Goal: Transaction & Acquisition: Obtain resource

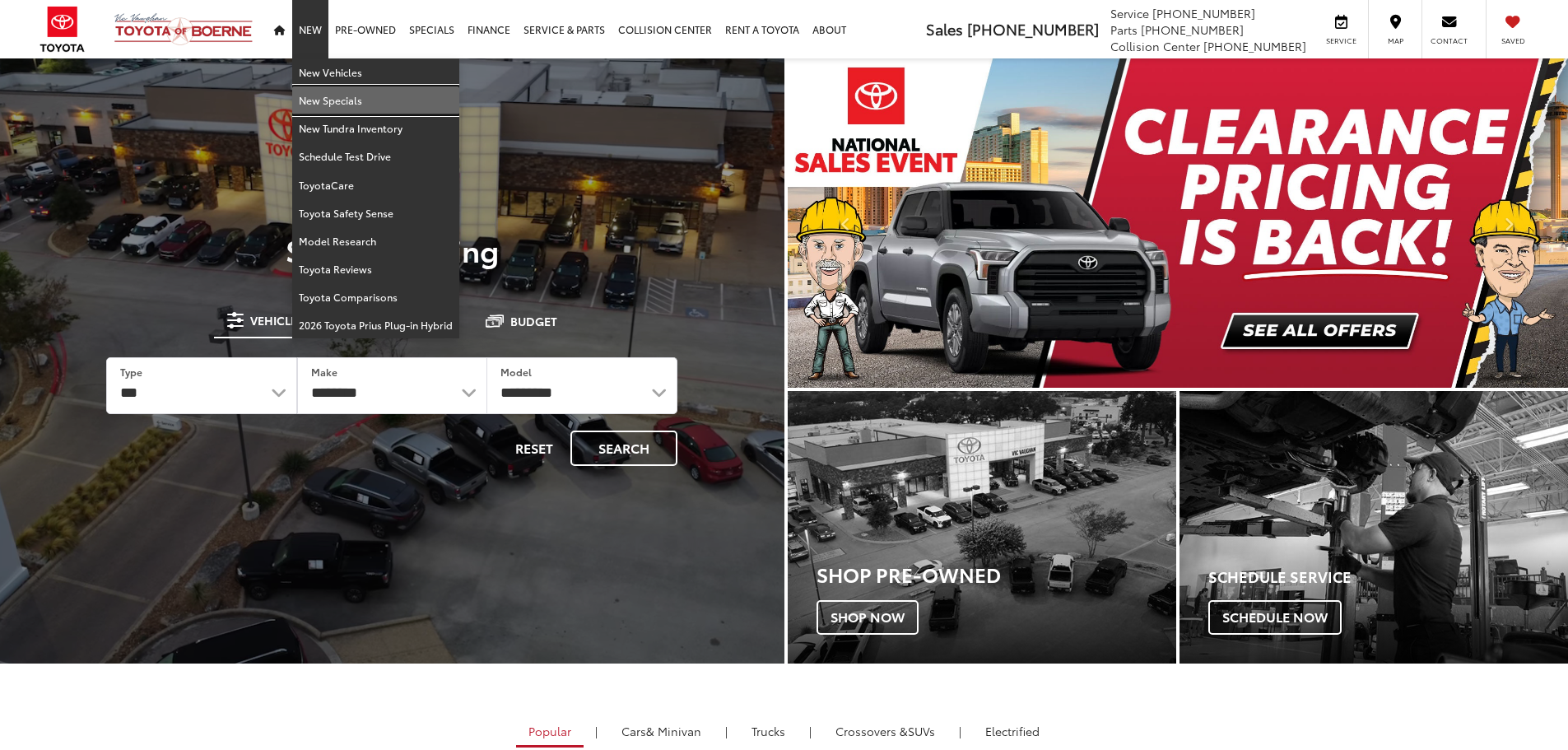
click at [319, 96] on link "New Specials" at bounding box center [375, 100] width 167 height 28
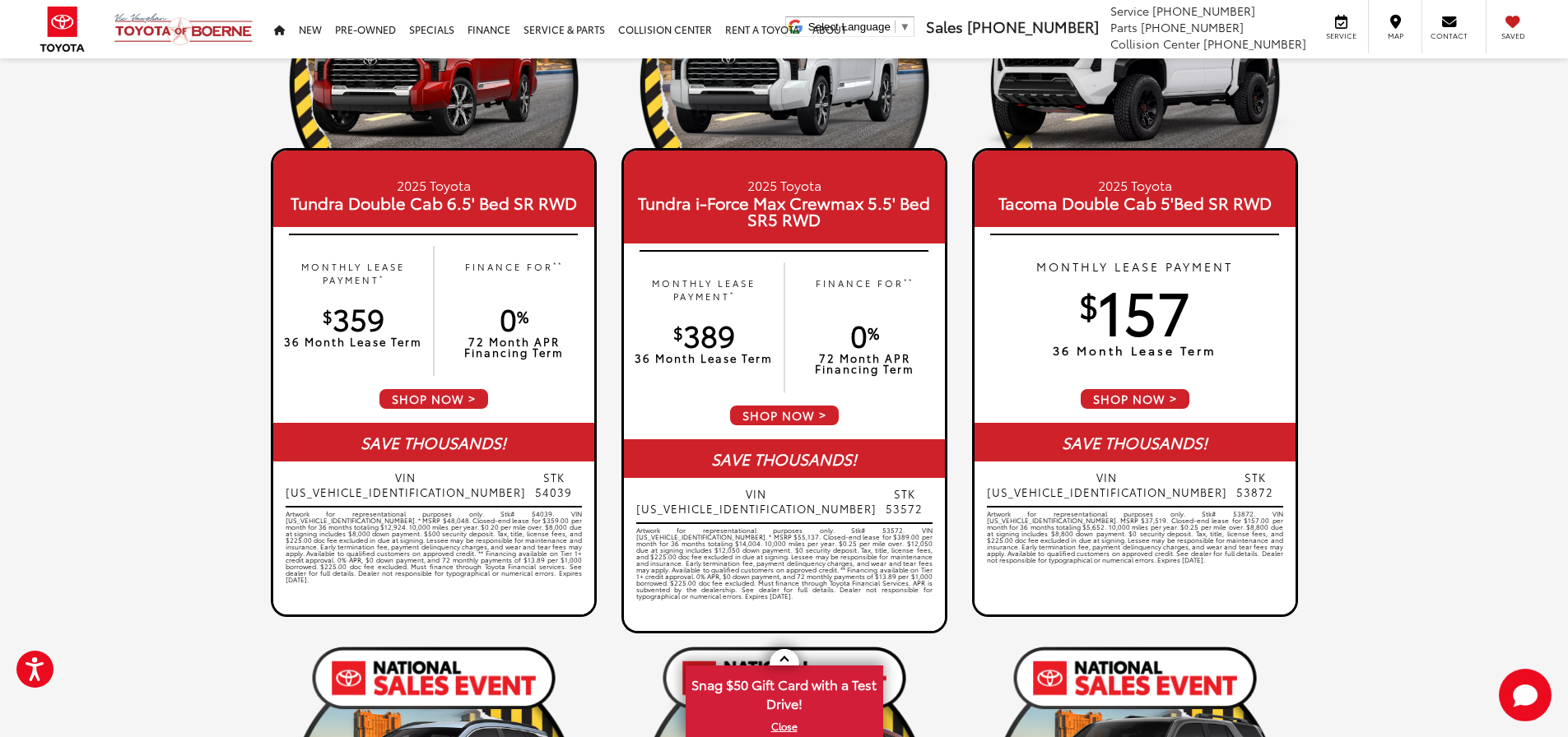
scroll to position [247, 0]
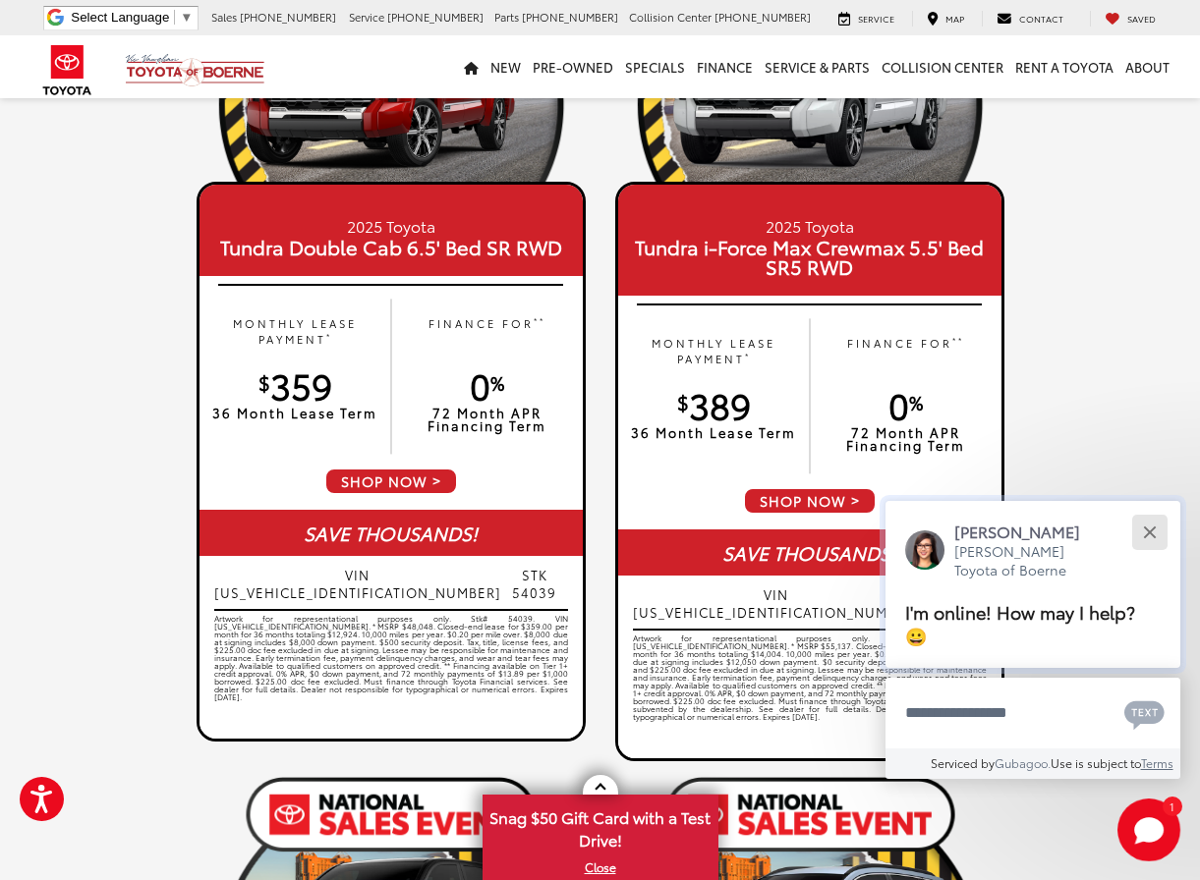
click at [1151, 531] on div "Close" at bounding box center [1149, 532] width 13 height 13
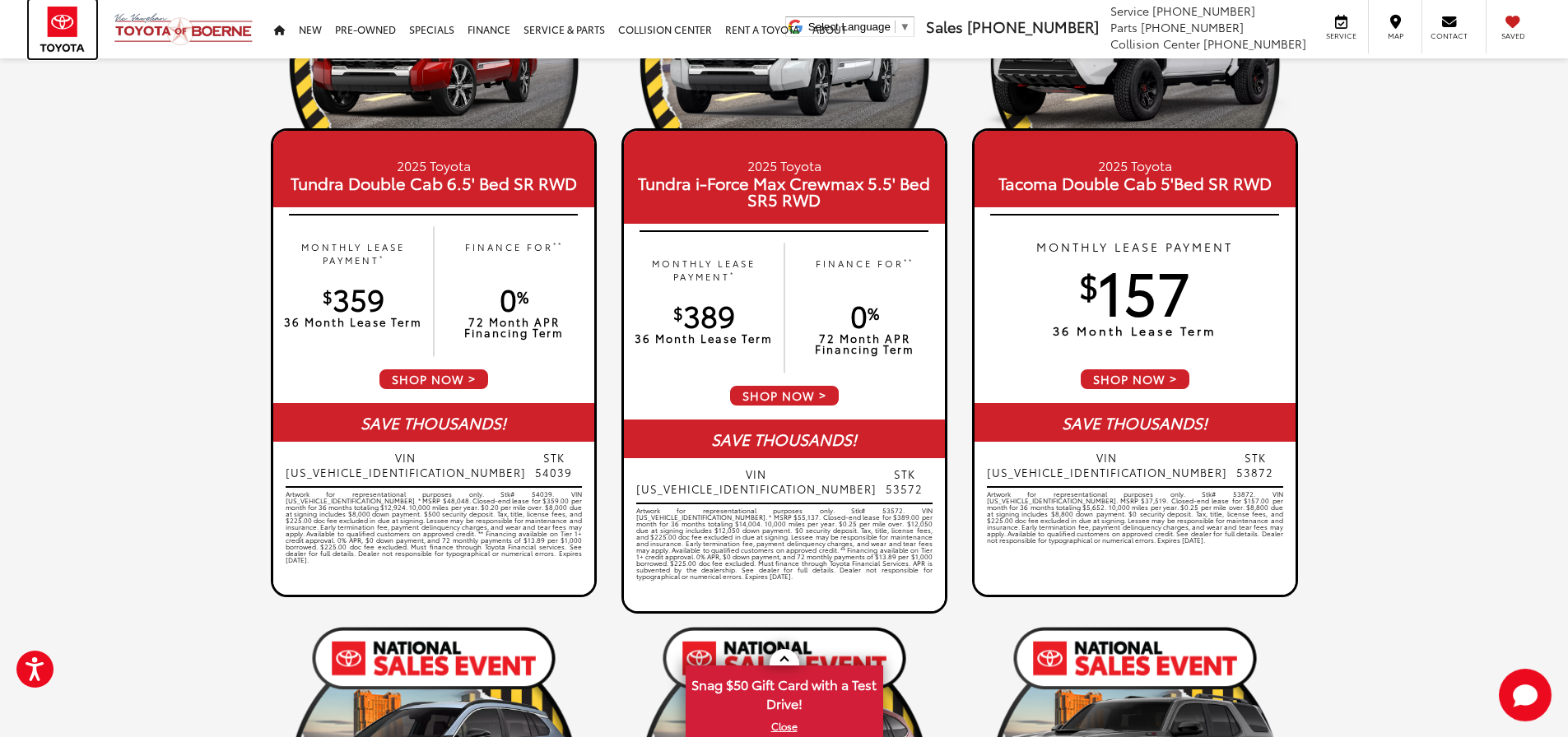
click at [57, 32] on img at bounding box center [62, 29] width 68 height 59
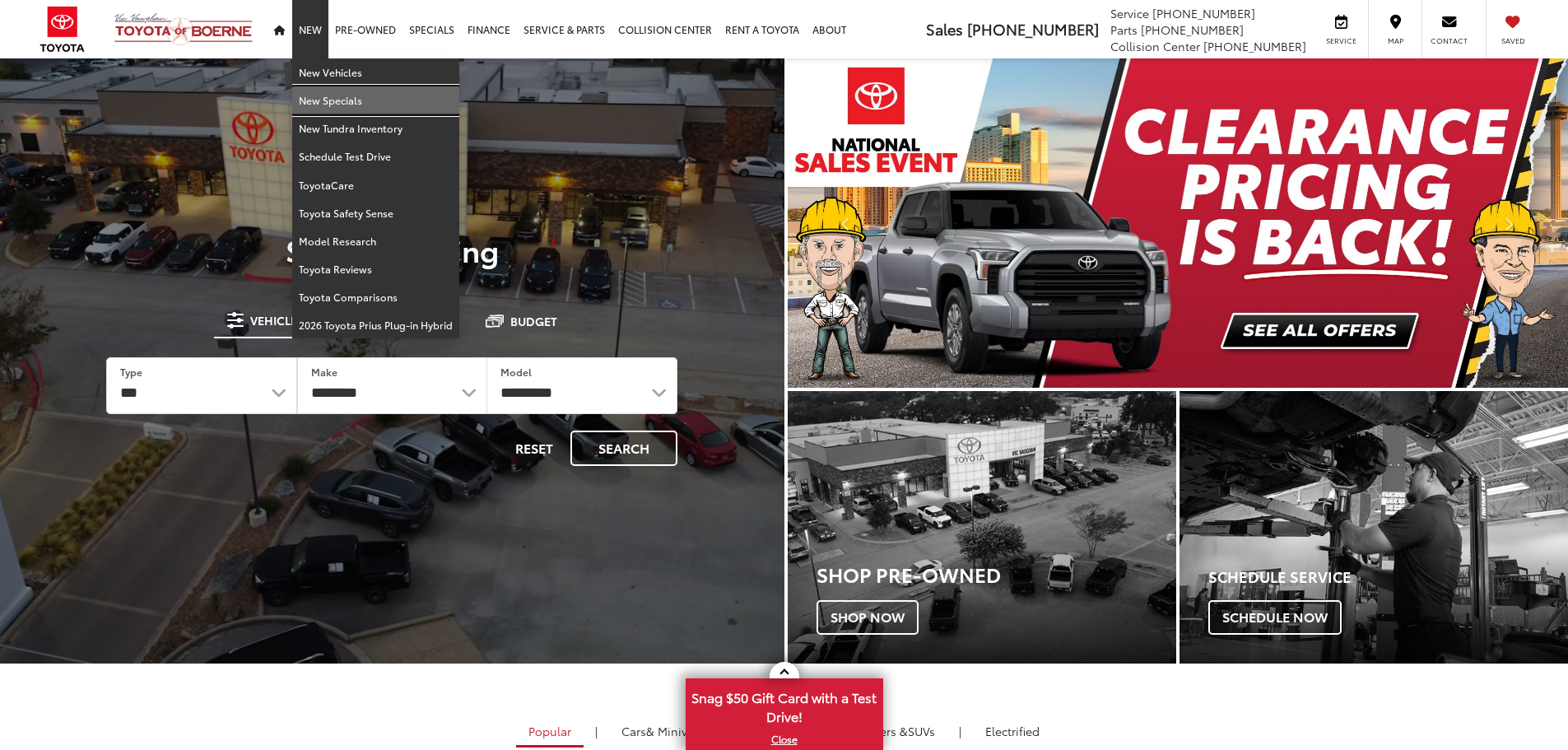
click at [325, 106] on link "New Specials" at bounding box center [375, 100] width 167 height 28
